Goal: Task Accomplishment & Management: Use online tool/utility

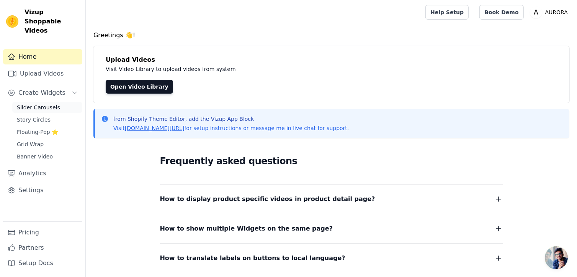
drag, startPoint x: 0, startPoint y: 0, endPoint x: 40, endPoint y: 100, distance: 107.4
click at [40, 103] on span "Slider Carousels" at bounding box center [38, 107] width 43 height 8
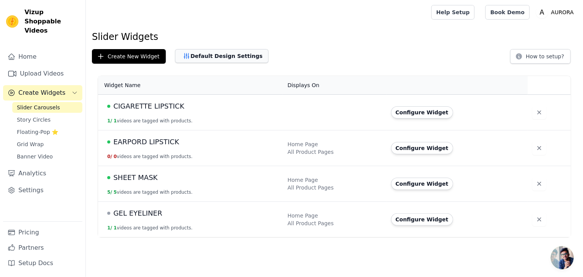
click at [234, 53] on button "Default Design Settings" at bounding box center [221, 56] width 93 height 14
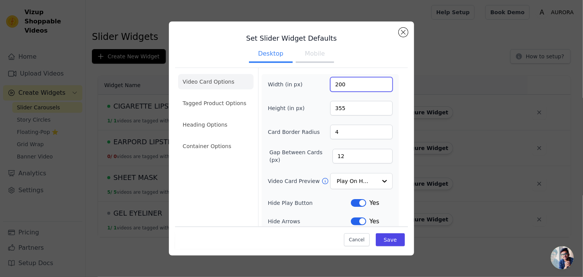
drag, startPoint x: 329, startPoint y: 69, endPoint x: 351, endPoint y: 85, distance: 26.5
click at [351, 85] on form "Width (in px) 200 Height (in px) 355 Card Border Radius 4 Gap Between Cards (px…" at bounding box center [330, 190] width 144 height 244
click at [336, 83] on input "2600" at bounding box center [361, 84] width 62 height 15
type input "600"
click at [356, 110] on input "355" at bounding box center [361, 108] width 62 height 15
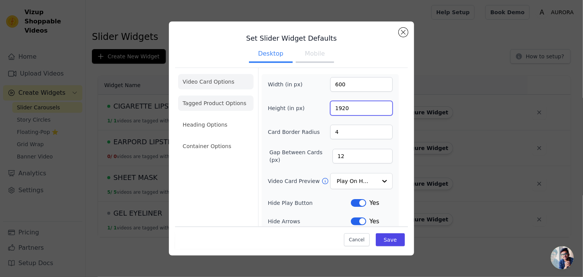
type input "1920"
click at [210, 100] on li "Tagged Product Options" at bounding box center [215, 102] width 75 height 15
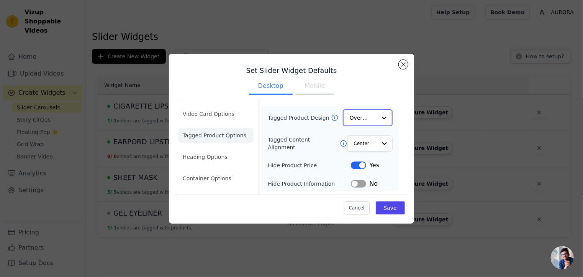
click at [381, 118] on div at bounding box center [384, 117] width 15 height 15
click at [370, 74] on h3 "Set Slider Widget Defaults" at bounding box center [291, 70] width 233 height 9
click at [384, 139] on div at bounding box center [384, 142] width 15 height 15
click at [371, 68] on h3 "Set Slider Widget Defaults" at bounding box center [291, 70] width 233 height 9
click at [207, 178] on li "Container Options" at bounding box center [215, 178] width 75 height 15
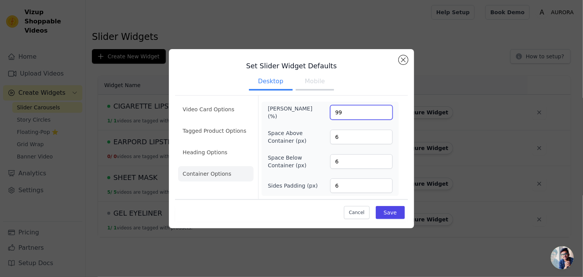
click at [385, 113] on input "99" at bounding box center [361, 112] width 62 height 15
type input "100"
click at [385, 109] on input "100" at bounding box center [361, 112] width 62 height 15
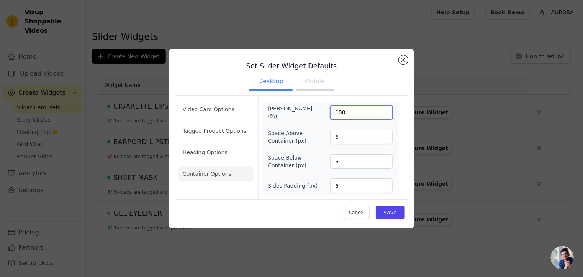
click at [366, 114] on input "100" at bounding box center [361, 112] width 62 height 15
click at [310, 89] on button "Mobile" at bounding box center [315, 82] width 38 height 17
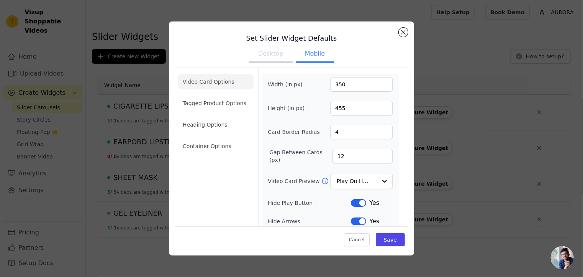
click at [274, 57] on button "Desktop" at bounding box center [271, 54] width 44 height 17
click at [383, 240] on button "Save" at bounding box center [390, 239] width 29 height 13
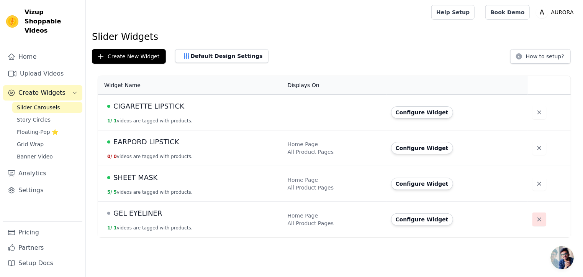
click at [536, 217] on icon "button" at bounding box center [540, 219] width 8 height 8
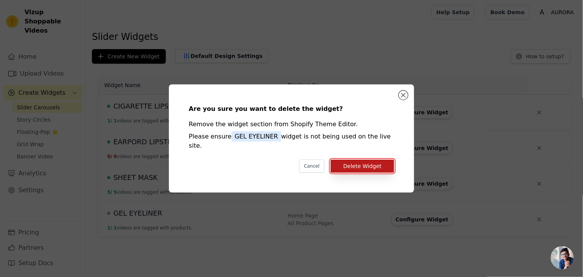
click at [384, 162] on button "Delete Widget" at bounding box center [363, 165] width 64 height 13
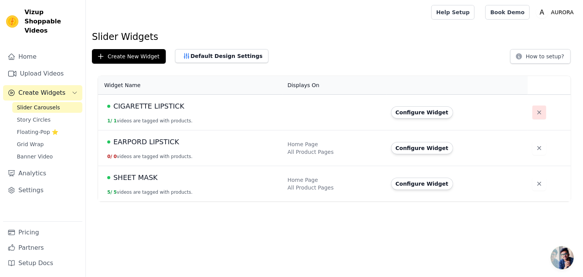
click at [534, 116] on button "button" at bounding box center [540, 112] width 14 height 14
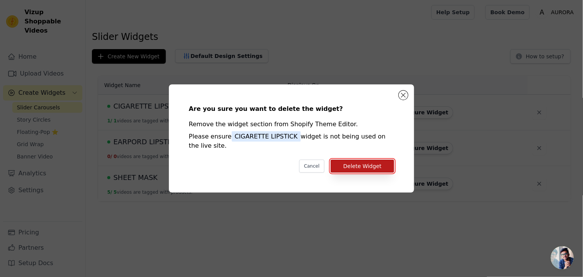
click at [371, 166] on button "Delete Widget" at bounding box center [363, 165] width 64 height 13
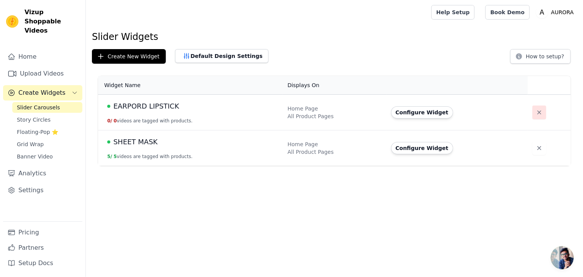
click at [536, 108] on icon "button" at bounding box center [540, 112] width 8 height 8
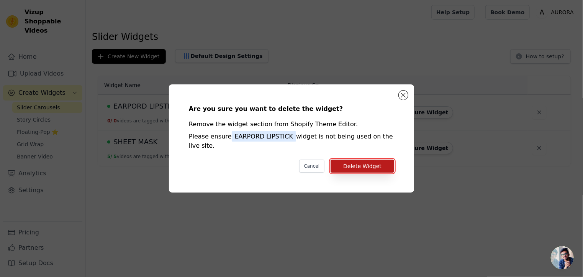
click at [380, 165] on button "Delete Widget" at bounding box center [363, 165] width 64 height 13
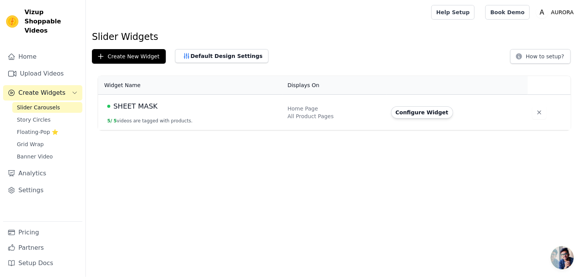
click at [259, 113] on td "SHEET MASK 5 / 5 videos are tagged with products." at bounding box center [190, 113] width 185 height 36
click at [417, 108] on button "Configure Widget" at bounding box center [422, 112] width 62 height 12
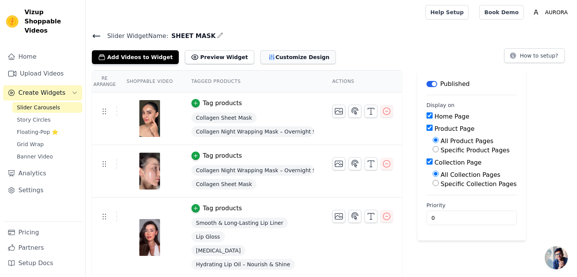
click at [261, 57] on button "Customize Design" at bounding box center [298, 57] width 75 height 14
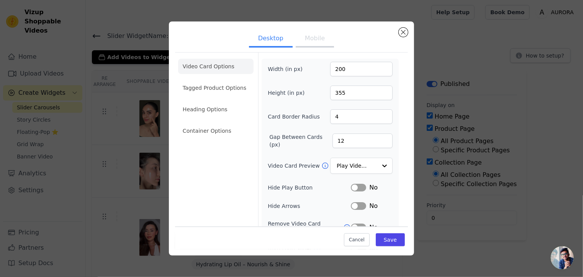
click at [309, 39] on button "Mobile" at bounding box center [315, 39] width 38 height 17
click at [265, 41] on button "Desktop" at bounding box center [271, 39] width 44 height 17
click at [346, 93] on input "355" at bounding box center [361, 92] width 62 height 15
type input "1920"
click at [345, 69] on input "200" at bounding box center [361, 69] width 62 height 15
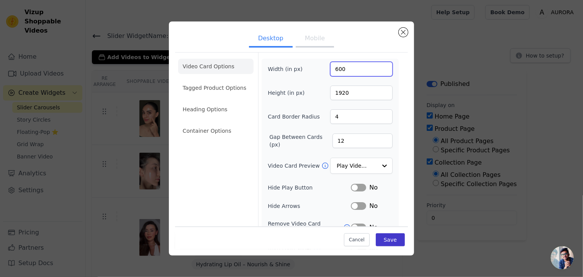
type input "600"
click at [383, 236] on button "Save" at bounding box center [390, 239] width 29 height 13
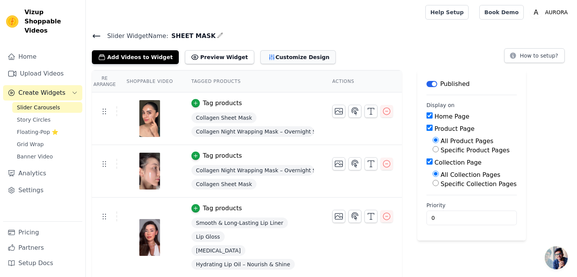
click at [270, 54] on button "Customize Design" at bounding box center [298, 57] width 75 height 14
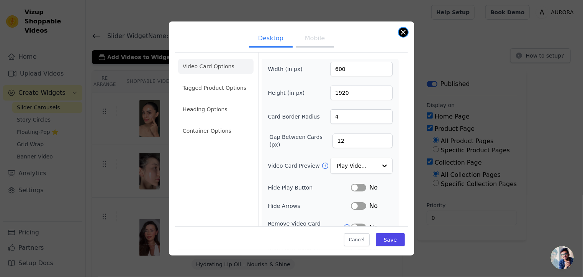
click at [403, 30] on button "Close modal" at bounding box center [403, 32] width 9 height 9
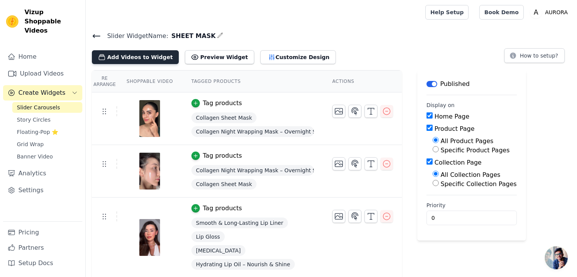
click at [123, 57] on button "Add Videos to Widget" at bounding box center [135, 57] width 87 height 14
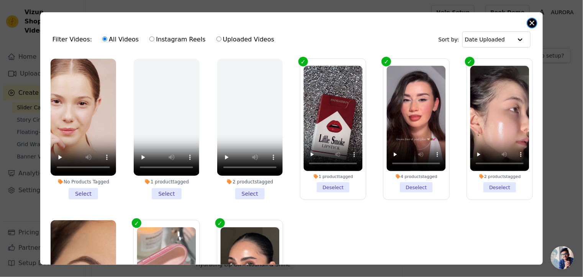
click at [529, 24] on button "Close modal" at bounding box center [532, 22] width 9 height 9
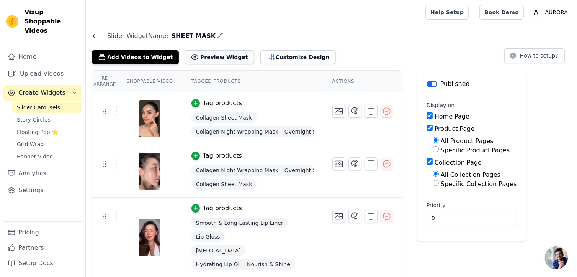
click at [212, 60] on button "Preview Widget" at bounding box center [219, 57] width 69 height 14
click at [261, 62] on button "Customize Design" at bounding box center [298, 57] width 75 height 14
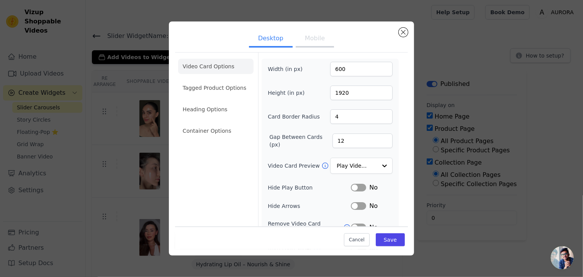
click at [307, 39] on button "Mobile" at bounding box center [315, 39] width 38 height 17
click at [268, 39] on button "Desktop" at bounding box center [271, 39] width 44 height 17
click at [312, 43] on button "Mobile" at bounding box center [315, 39] width 38 height 17
click at [268, 42] on button "Desktop" at bounding box center [271, 39] width 44 height 17
click at [349, 91] on input "1920" at bounding box center [361, 92] width 62 height 15
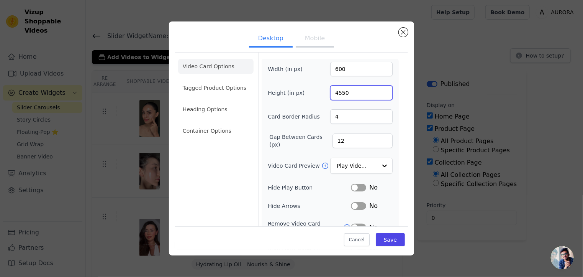
click at [336, 94] on input "4550" at bounding box center [361, 92] width 62 height 15
click at [351, 68] on input "600" at bounding box center [361, 69] width 62 height 15
click at [342, 91] on input "550" at bounding box center [361, 92] width 62 height 15
click at [334, 91] on input "4600" at bounding box center [361, 92] width 62 height 15
type input "600"
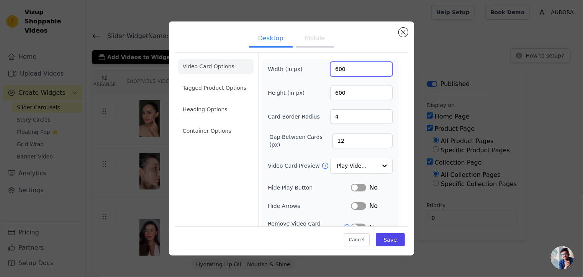
click at [344, 68] on input "600" at bounding box center [361, 69] width 62 height 15
click at [334, 69] on input "6460" at bounding box center [361, 69] width 62 height 15
type input "460"
click at [377, 238] on button "Save" at bounding box center [390, 239] width 29 height 13
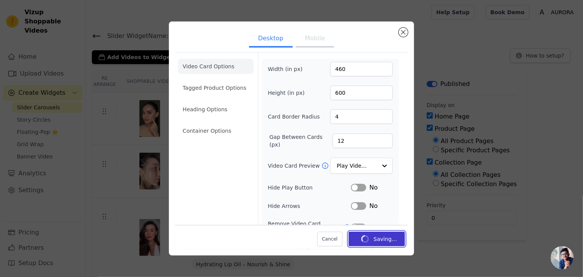
click at [377, 238] on button "Saving..." at bounding box center [377, 238] width 56 height 15
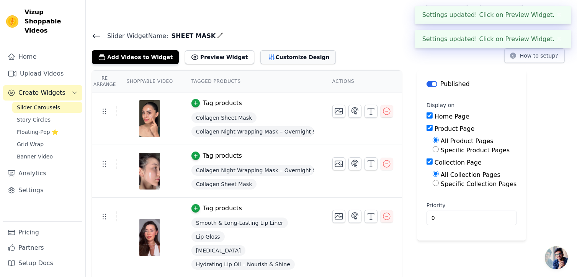
click at [271, 55] on button "Customize Design" at bounding box center [298, 57] width 75 height 14
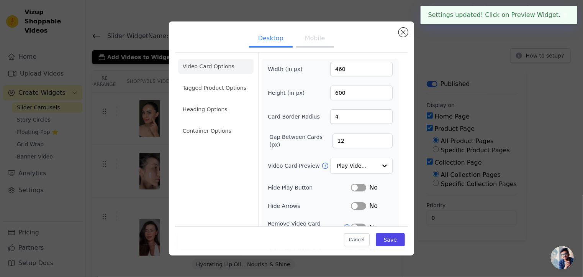
click at [311, 42] on button "Mobile" at bounding box center [315, 39] width 38 height 17
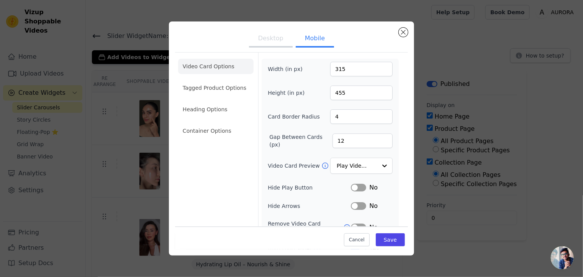
click at [275, 39] on button "Desktop" at bounding box center [271, 39] width 44 height 17
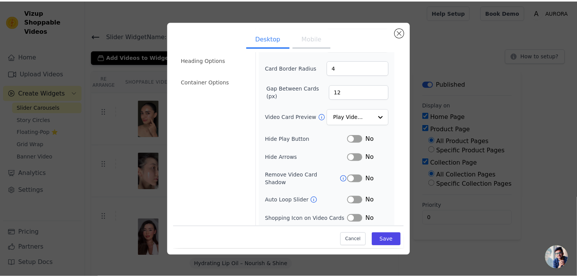
scroll to position [62, 0]
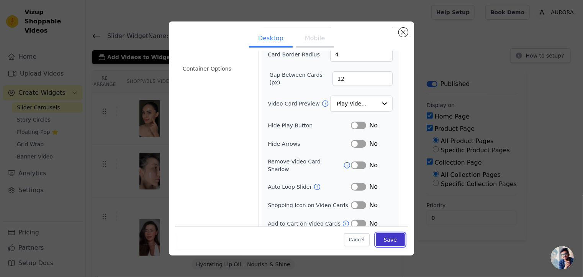
click at [386, 238] on button "Save" at bounding box center [390, 239] width 29 height 13
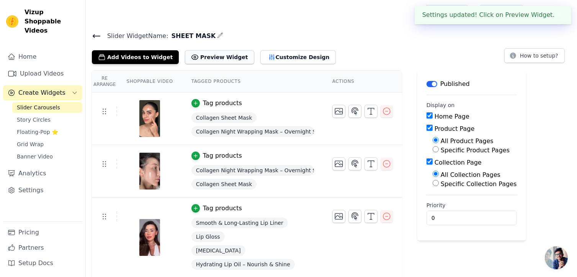
click at [211, 54] on button "Preview Widget" at bounding box center [219, 57] width 69 height 14
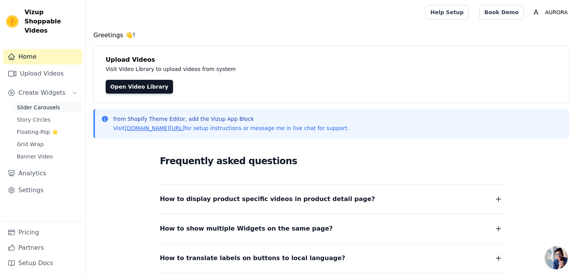
click at [64, 102] on link "Slider Carousels" at bounding box center [47, 107] width 70 height 11
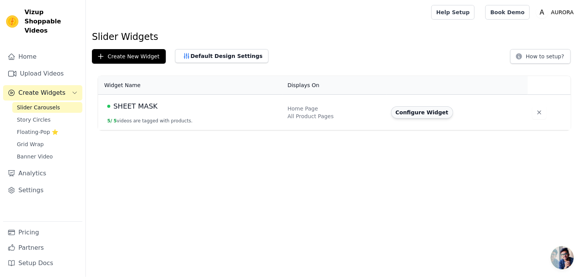
click at [415, 111] on button "Configure Widget" at bounding box center [422, 112] width 62 height 12
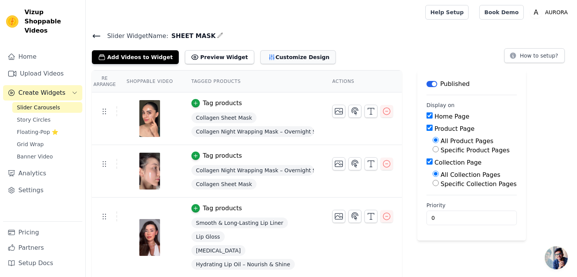
click at [277, 57] on button "Customize Design" at bounding box center [298, 57] width 75 height 14
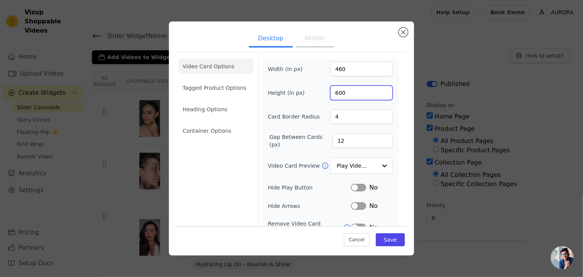
click at [335, 92] on input "600" at bounding box center [361, 92] width 62 height 15
click at [334, 93] on input "4550" at bounding box center [361, 92] width 62 height 15
type input "550"
click at [345, 66] on input "460" at bounding box center [361, 69] width 62 height 15
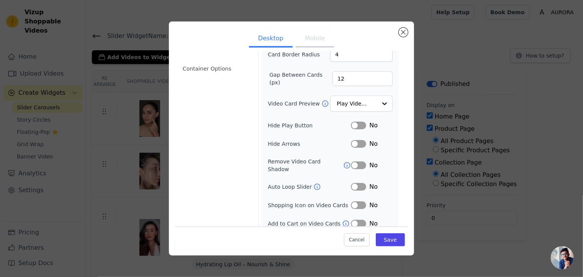
type input "400"
click at [355, 127] on button "Label" at bounding box center [358, 125] width 15 height 8
click at [355, 141] on button "Label" at bounding box center [358, 144] width 15 height 8
click at [354, 219] on div "No" at bounding box center [372, 223] width 42 height 9
click at [354, 220] on button "Label" at bounding box center [358, 224] width 15 height 8
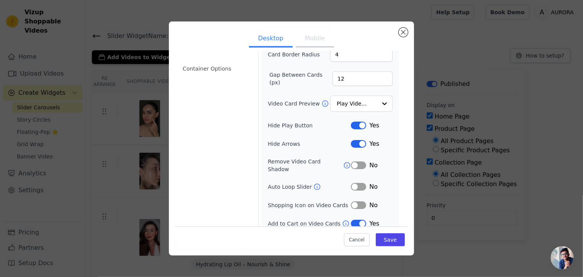
click at [356, 201] on button "Label" at bounding box center [358, 205] width 15 height 8
click at [354, 183] on button "Label" at bounding box center [358, 187] width 15 height 8
click at [352, 161] on button "Label" at bounding box center [358, 165] width 15 height 8
click at [380, 102] on div at bounding box center [384, 103] width 15 height 15
click at [423, 129] on div "Desktop Mobile Video Card Options Tagged Product Options Heading Options Contai…" at bounding box center [291, 138] width 559 height 258
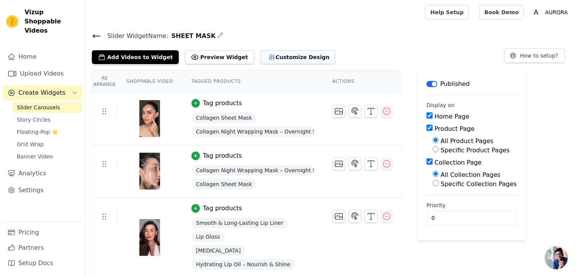
click at [272, 55] on button "Customize Design" at bounding box center [298, 57] width 75 height 14
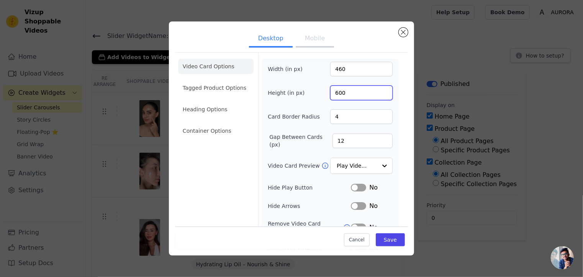
click at [335, 92] on input "600" at bounding box center [361, 92] width 62 height 15
type input "500"
click at [347, 69] on input "460" at bounding box center [361, 69] width 62 height 15
type input "450"
click at [343, 92] on input "500" at bounding box center [361, 92] width 62 height 15
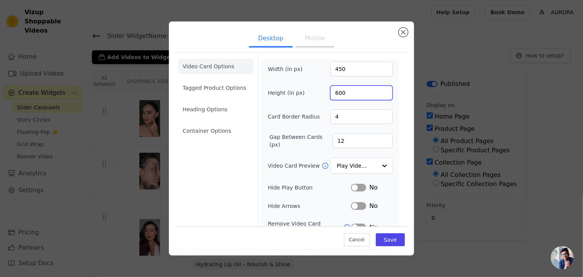
type input "600"
click at [316, 37] on button "Mobile" at bounding box center [315, 39] width 38 height 17
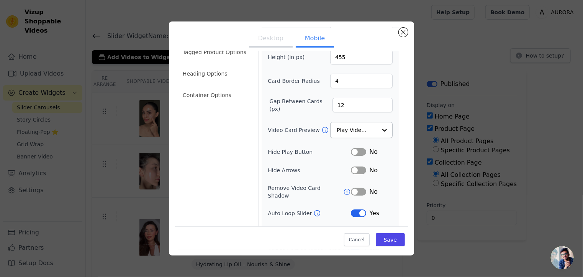
scroll to position [80, 0]
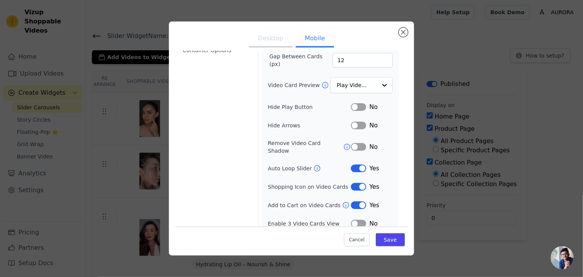
click at [261, 39] on button "Desktop" at bounding box center [271, 39] width 44 height 17
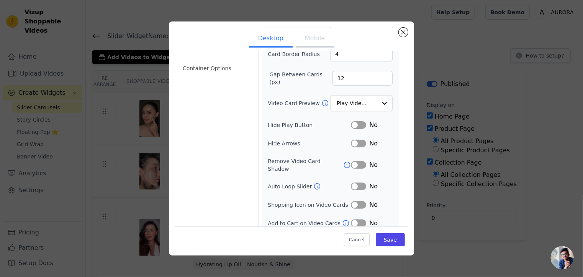
scroll to position [62, 0]
click at [355, 161] on button "Label" at bounding box center [358, 165] width 15 height 8
click at [357, 183] on button "Label" at bounding box center [358, 187] width 15 height 8
click at [356, 201] on button "Label" at bounding box center [358, 205] width 15 height 8
click at [354, 220] on button "Label" at bounding box center [358, 224] width 15 height 8
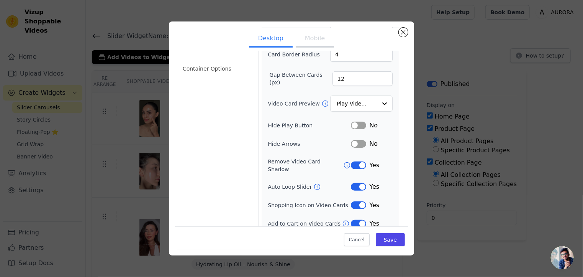
click at [354, 143] on button "Label" at bounding box center [358, 144] width 15 height 8
click at [355, 124] on button "Label" at bounding box center [358, 125] width 15 height 8
click at [308, 39] on button "Mobile" at bounding box center [315, 39] width 38 height 17
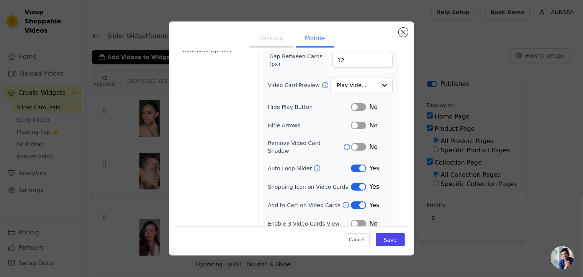
click at [268, 41] on button "Desktop" at bounding box center [271, 39] width 44 height 17
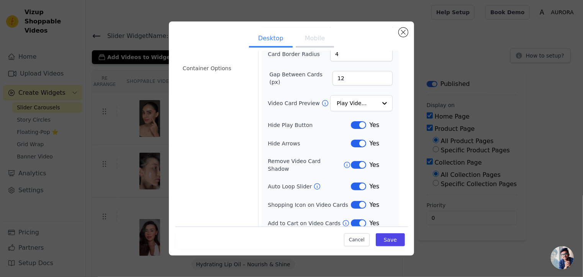
scroll to position [62, 0]
click at [316, 43] on button "Mobile" at bounding box center [315, 39] width 38 height 17
click at [354, 123] on button "Label" at bounding box center [358, 125] width 15 height 8
click at [354, 143] on button "Label" at bounding box center [358, 144] width 15 height 8
click at [354, 163] on button "Label" at bounding box center [358, 165] width 15 height 8
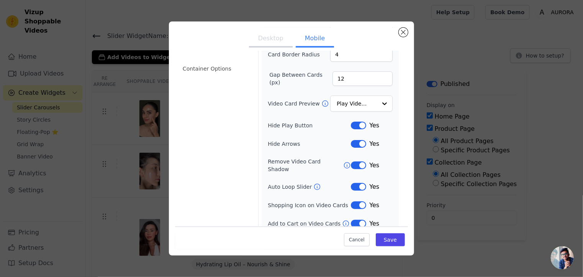
scroll to position [80, 0]
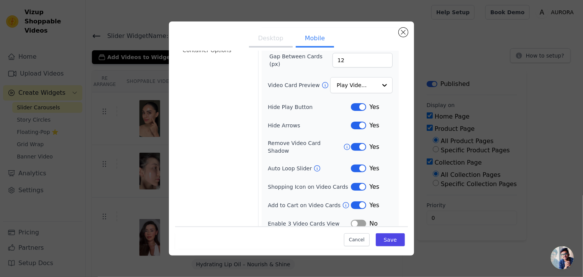
click at [356, 220] on button "Label" at bounding box center [358, 224] width 15 height 8
click at [271, 39] on button "Desktop" at bounding box center [271, 39] width 44 height 17
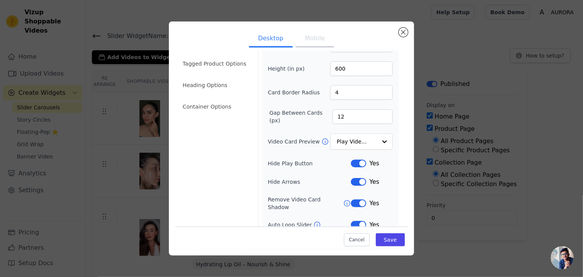
scroll to position [62, 0]
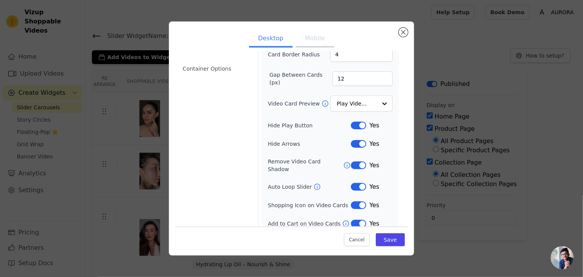
click at [314, 37] on button "Mobile" at bounding box center [315, 39] width 38 height 17
click at [268, 36] on button "Desktop" at bounding box center [271, 39] width 44 height 17
click at [314, 40] on button "Mobile" at bounding box center [315, 39] width 38 height 17
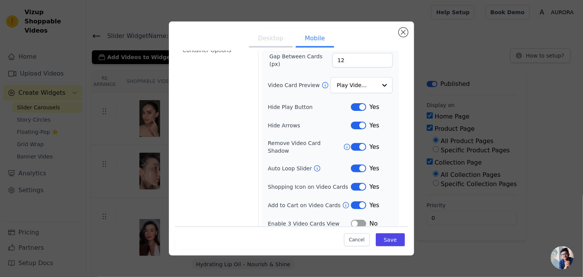
click at [358, 220] on button "Label" at bounding box center [358, 224] width 15 height 8
click at [388, 239] on button "Save" at bounding box center [390, 239] width 29 height 13
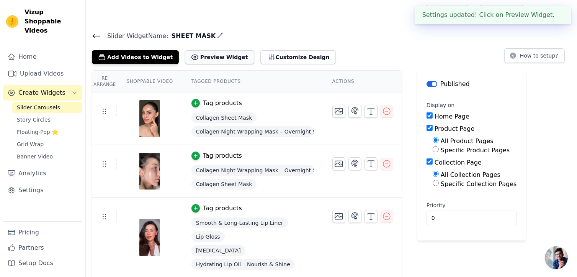
click at [214, 59] on button "Preview Widget" at bounding box center [219, 57] width 69 height 14
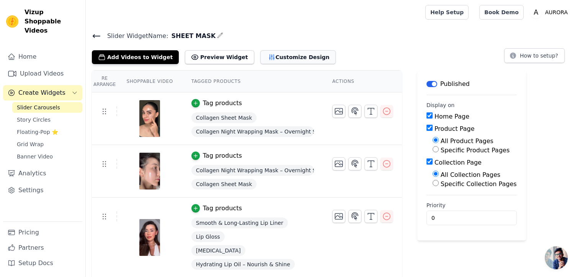
click at [264, 53] on button "Customize Design" at bounding box center [298, 57] width 75 height 14
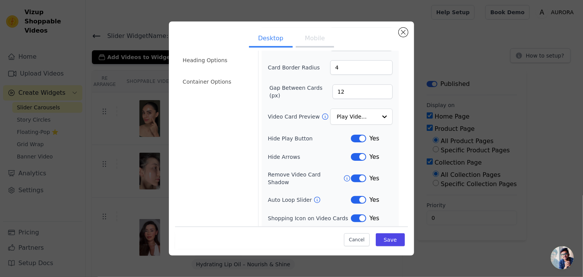
scroll to position [62, 0]
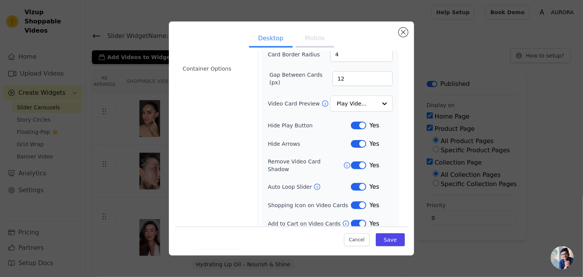
click at [314, 183] on icon at bounding box center [317, 187] width 8 height 8
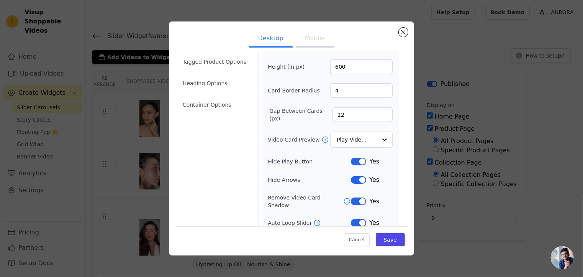
scroll to position [28, 0]
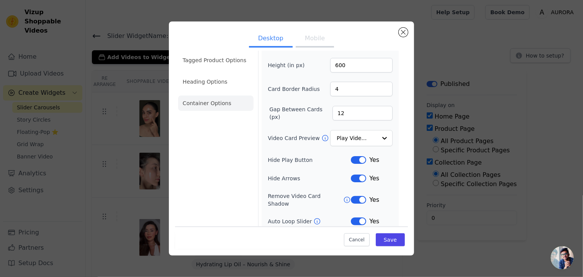
click at [224, 106] on li "Container Options" at bounding box center [215, 102] width 75 height 15
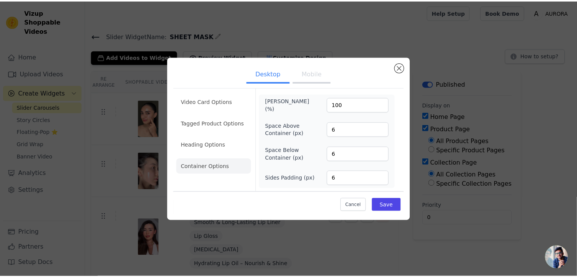
scroll to position [0, 0]
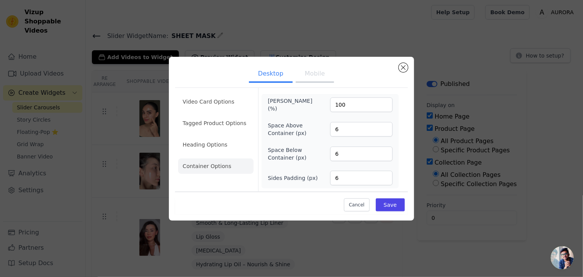
click at [309, 78] on button "Mobile" at bounding box center [315, 74] width 38 height 17
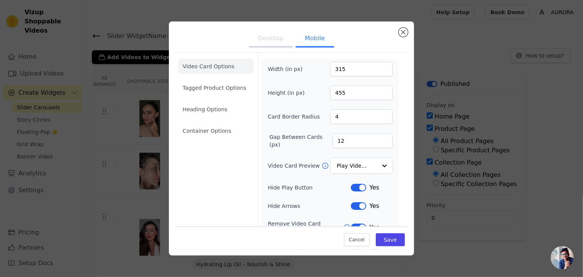
click at [269, 39] on button "Desktop" at bounding box center [271, 39] width 44 height 17
click at [215, 131] on li "Container Options" at bounding box center [215, 130] width 75 height 15
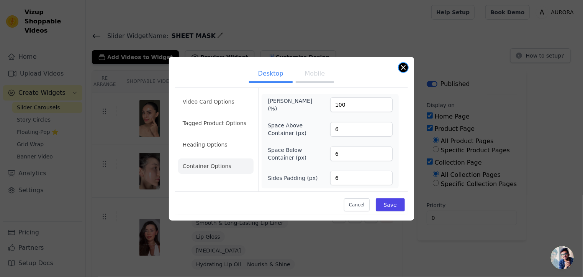
click at [402, 65] on button "Close modal" at bounding box center [403, 67] width 9 height 9
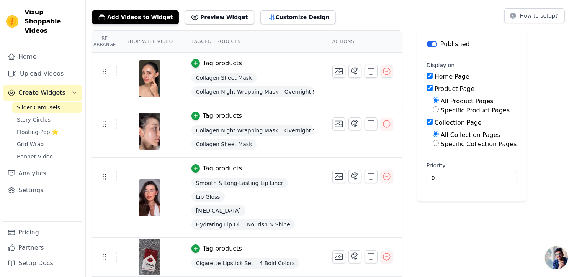
scroll to position [40, 0]
click at [427, 120] on input "Collection Page" at bounding box center [430, 121] width 6 height 6
checkbox input "false"
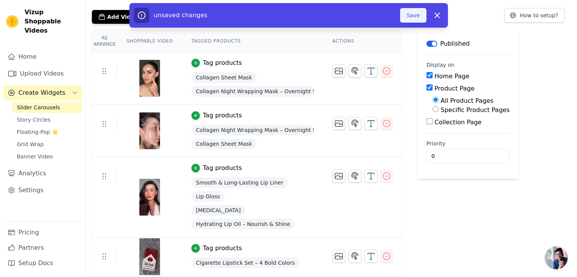
click at [414, 17] on button "Save" at bounding box center [413, 15] width 26 height 15
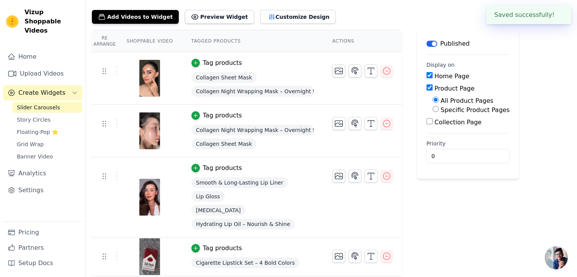
click at [412, 16] on div "Add Videos to Widget Preview Widget Customize Design How to setup?" at bounding box center [331, 15] width 479 height 17
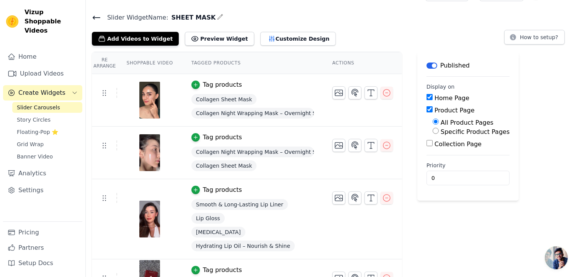
scroll to position [0, 0]
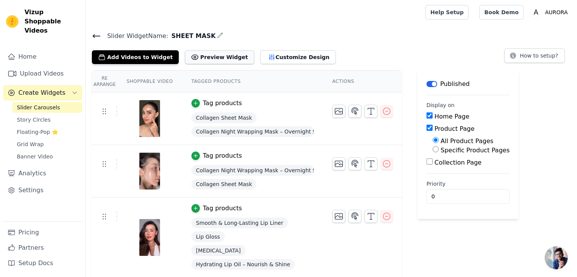
click at [203, 54] on button "Preview Widget" at bounding box center [219, 57] width 69 height 14
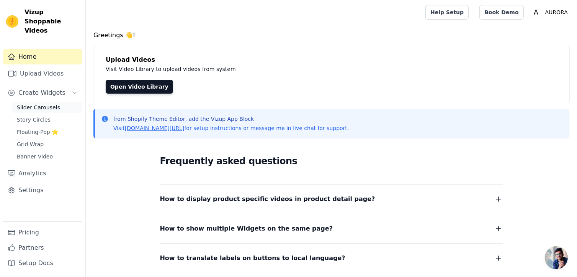
click at [35, 103] on span "Slider Carousels" at bounding box center [38, 107] width 43 height 8
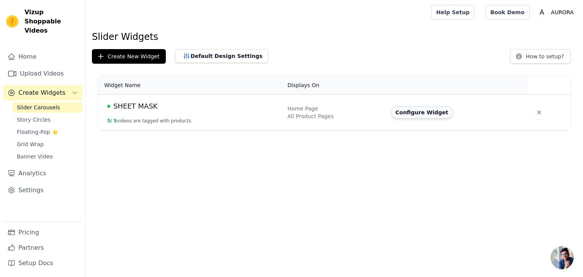
click at [405, 112] on button "Configure Widget" at bounding box center [422, 112] width 62 height 12
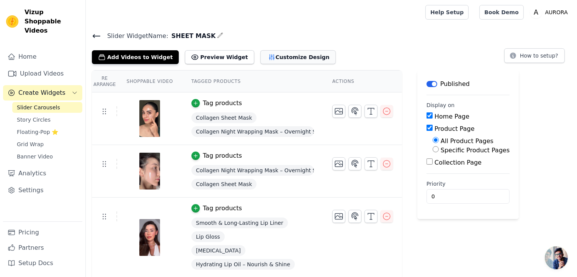
click at [278, 56] on button "Customize Design" at bounding box center [298, 57] width 75 height 14
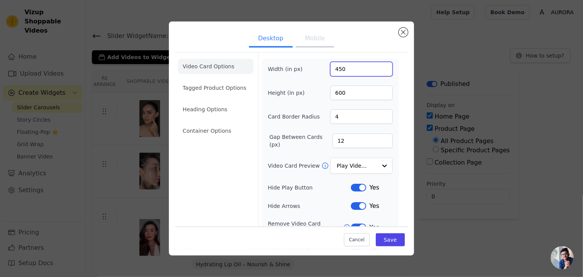
click at [346, 70] on input "450" at bounding box center [361, 69] width 62 height 15
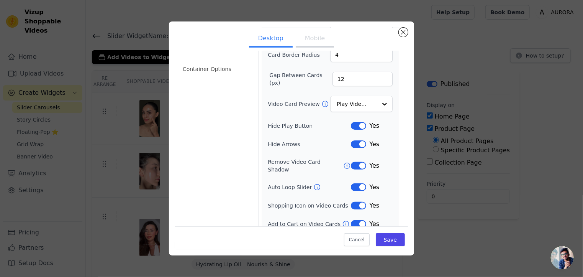
scroll to position [62, 0]
type input "500"
click at [389, 238] on button "Save" at bounding box center [390, 239] width 29 height 13
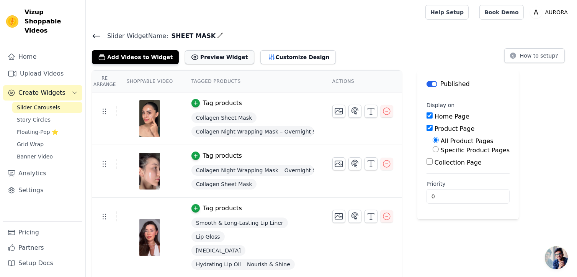
click at [214, 59] on button "Preview Widget" at bounding box center [219, 57] width 69 height 14
click at [278, 58] on button "Customize Design" at bounding box center [298, 57] width 75 height 14
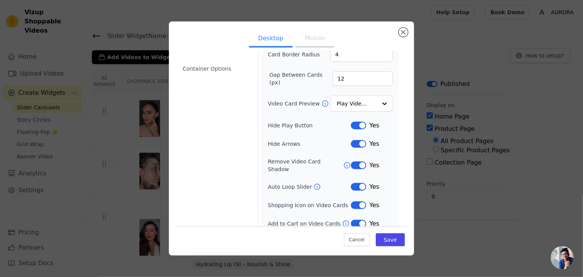
click at [355, 183] on button "Label" at bounding box center [358, 187] width 15 height 8
click at [309, 41] on button "Mobile" at bounding box center [315, 39] width 38 height 17
click at [356, 183] on button "Label" at bounding box center [358, 187] width 15 height 8
click at [357, 140] on button "Label" at bounding box center [358, 144] width 15 height 8
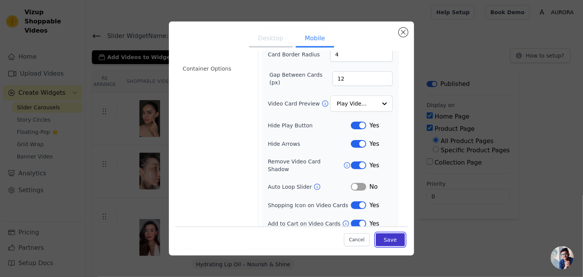
click at [384, 239] on button "Save" at bounding box center [390, 239] width 29 height 13
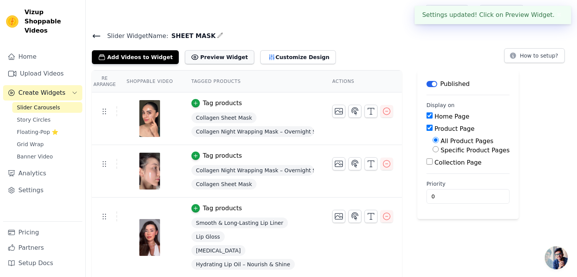
click at [206, 54] on button "Preview Widget" at bounding box center [219, 57] width 69 height 14
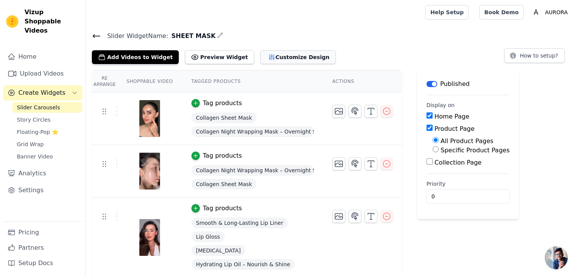
click at [261, 60] on button "Customize Design" at bounding box center [298, 57] width 75 height 14
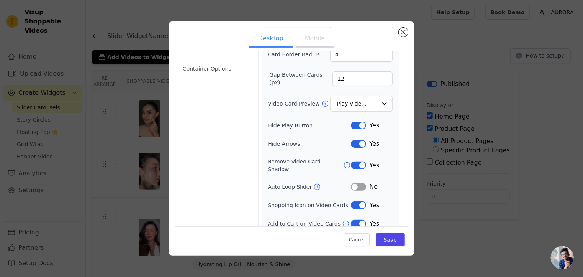
click at [356, 144] on button "Label" at bounding box center [358, 144] width 15 height 8
click at [305, 39] on button "Mobile" at bounding box center [315, 39] width 38 height 17
click at [357, 140] on button "Label" at bounding box center [358, 144] width 15 height 8
click at [381, 238] on button "Save" at bounding box center [390, 239] width 29 height 13
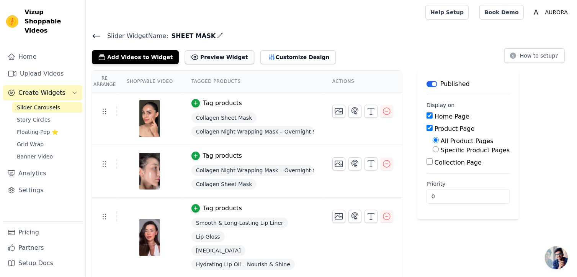
click at [199, 53] on button "Preview Widget" at bounding box center [219, 57] width 69 height 14
